Goal: Task Accomplishment & Management: Manage account settings

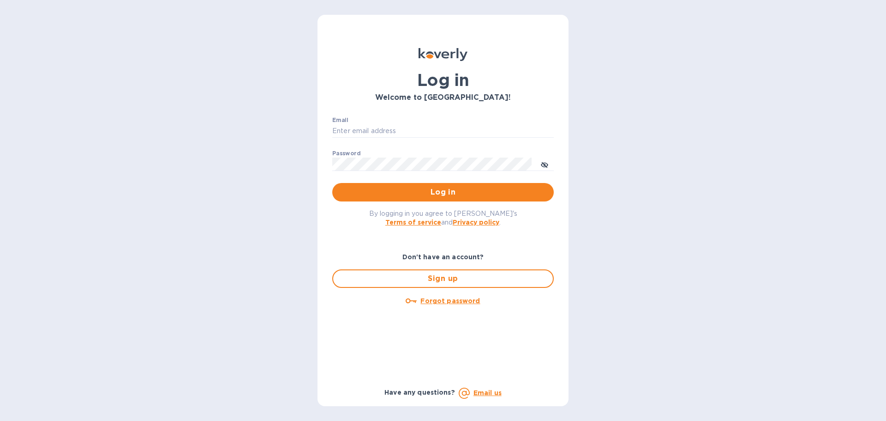
type input "[EMAIL_ADDRESS][DOMAIN_NAME]"
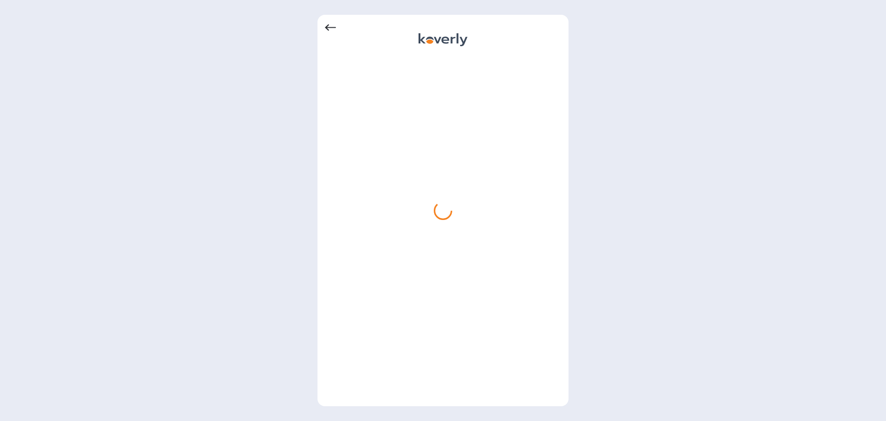
click at [331, 27] on icon at bounding box center [330, 27] width 11 height 6
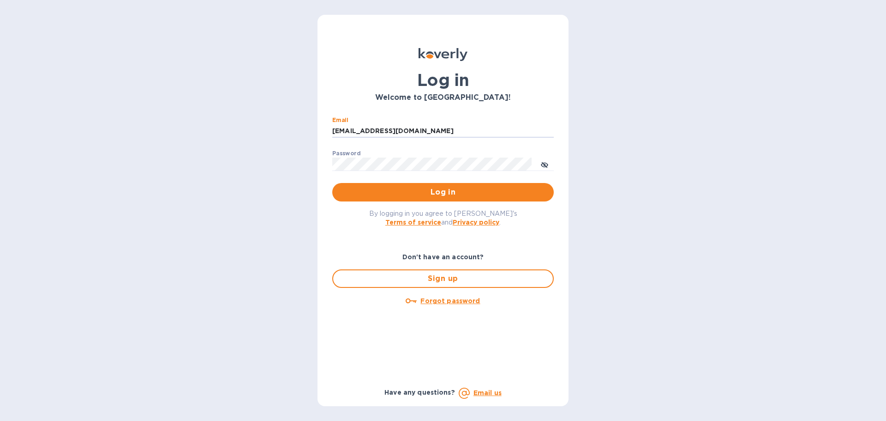
click at [235, 153] on div "Log in Welcome to [GEOGRAPHIC_DATA]! Email [EMAIL_ADDRESS][DOMAIN_NAME] ​ Passw…" at bounding box center [443, 210] width 886 height 421
click at [544, 164] on icon "toggle password visibility" at bounding box center [545, 165] width 6 height 6
click at [446, 192] on span "Log in" at bounding box center [443, 192] width 207 height 11
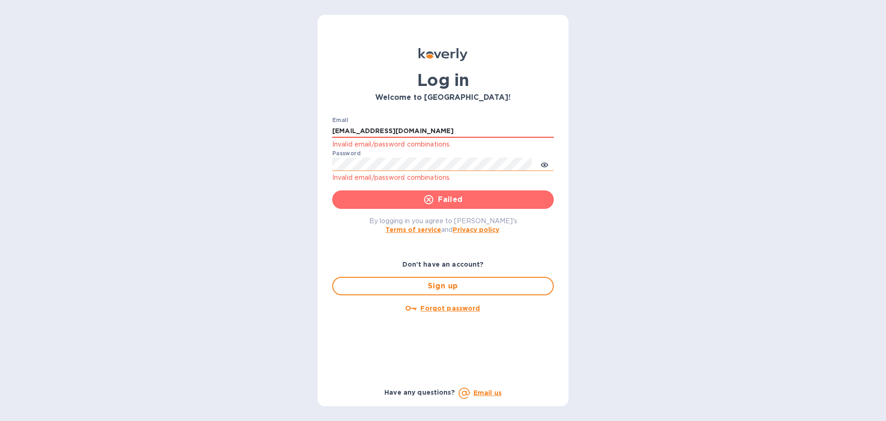
click at [446, 192] on button "Failed" at bounding box center [443, 199] width 222 height 18
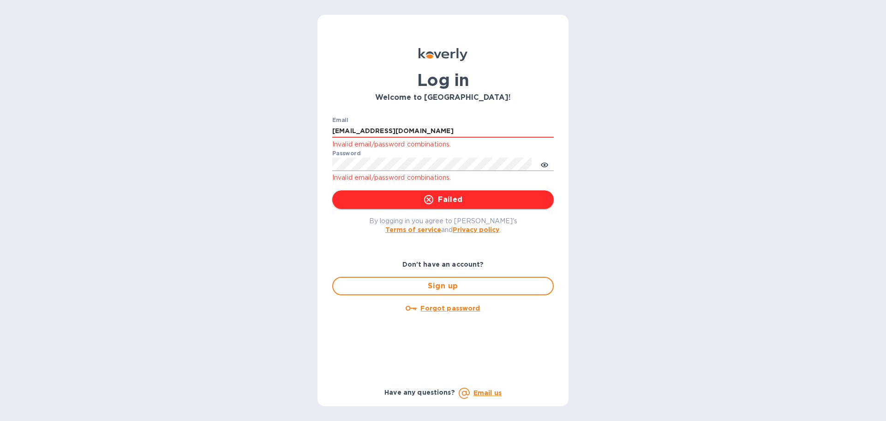
type input "[EMAIL_ADDRESS][DOMAIN_NAME]"
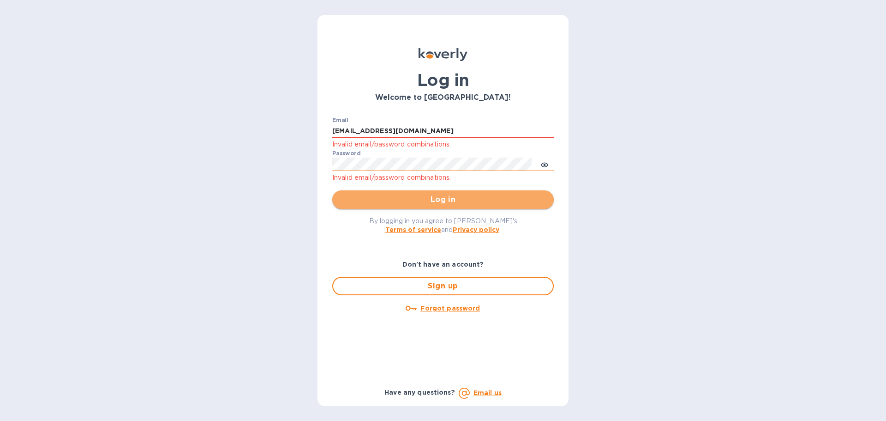
click at [460, 197] on span "Log in" at bounding box center [443, 199] width 207 height 11
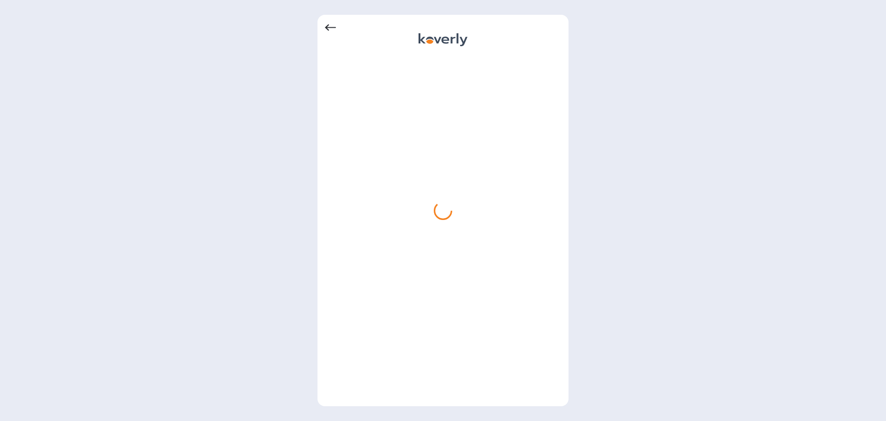
click at [333, 28] on icon at bounding box center [330, 27] width 11 height 6
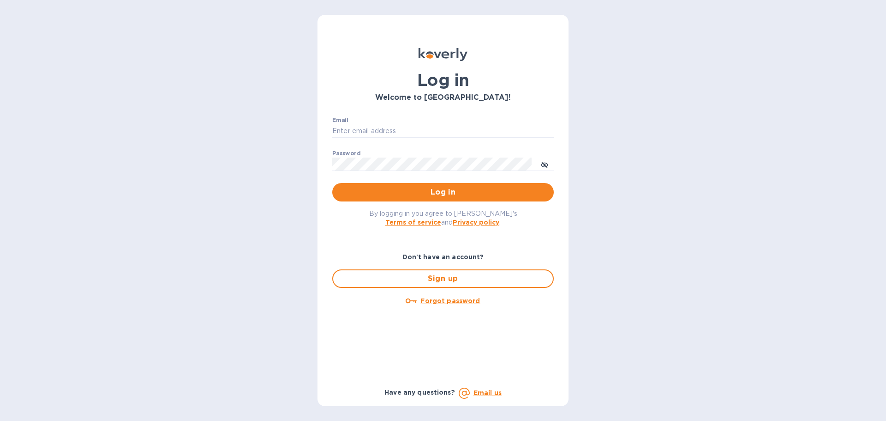
type input "[EMAIL_ADDRESS][DOMAIN_NAME]"
click at [432, 199] on button "Log in" at bounding box center [443, 192] width 222 height 18
drag, startPoint x: 354, startPoint y: 133, endPoint x: 291, endPoint y: 139, distance: 62.7
click at [291, 139] on div "Log in Welcome to [GEOGRAPHIC_DATA]! Email [EMAIL_ADDRESS][DOMAIN_NAME] ​ Passw…" at bounding box center [443, 210] width 886 height 421
type input "[EMAIL_ADDRESS][DOMAIN_NAME]"
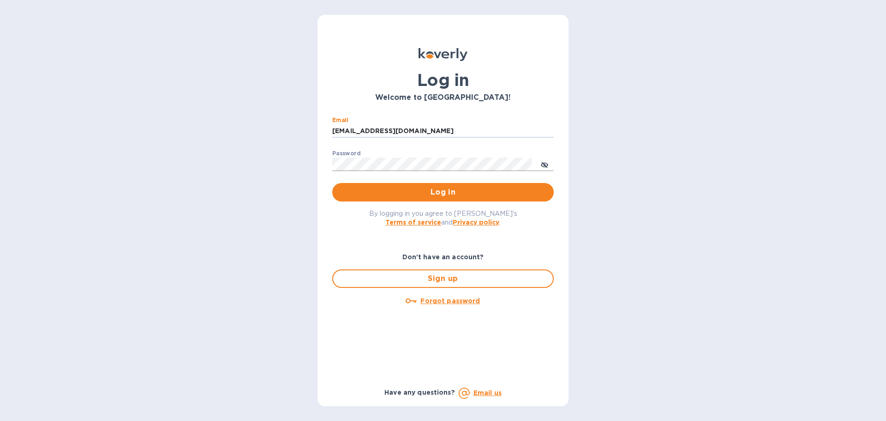
click at [543, 162] on icon "toggle password visibility" at bounding box center [544, 164] width 7 height 7
click at [520, 192] on span "Log in" at bounding box center [443, 192] width 207 height 11
